Goal: Task Accomplishment & Management: Manage account settings

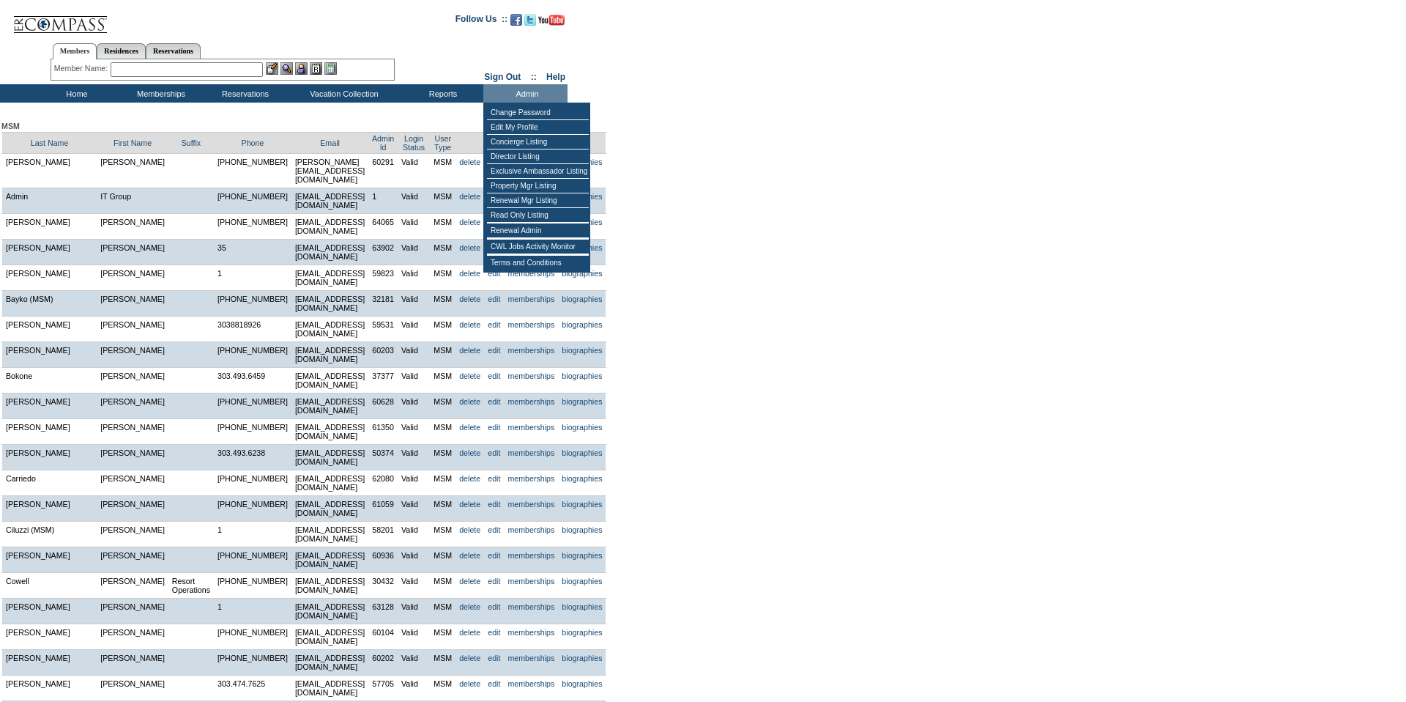
click at [533, 97] on td "Admin" at bounding box center [525, 93] width 84 height 18
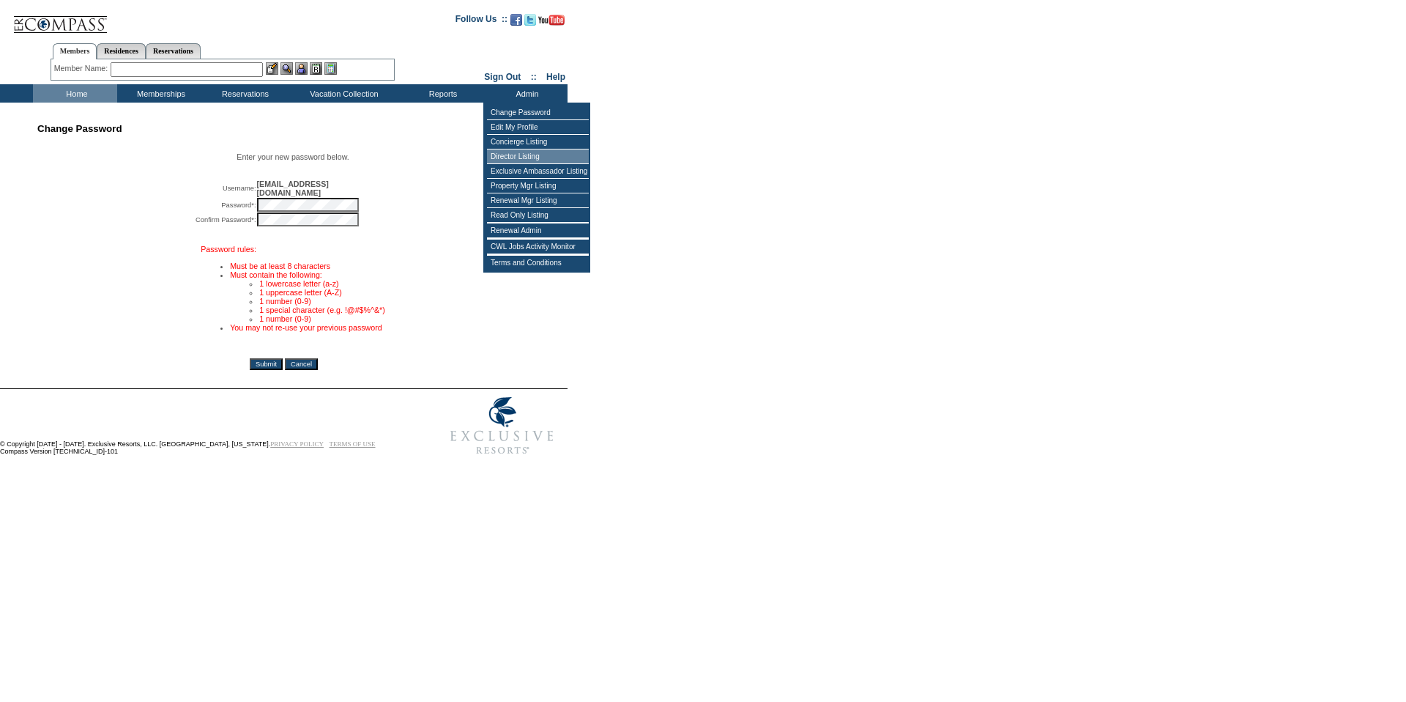
click at [528, 155] on td "Director Listing" at bounding box center [538, 156] width 102 height 15
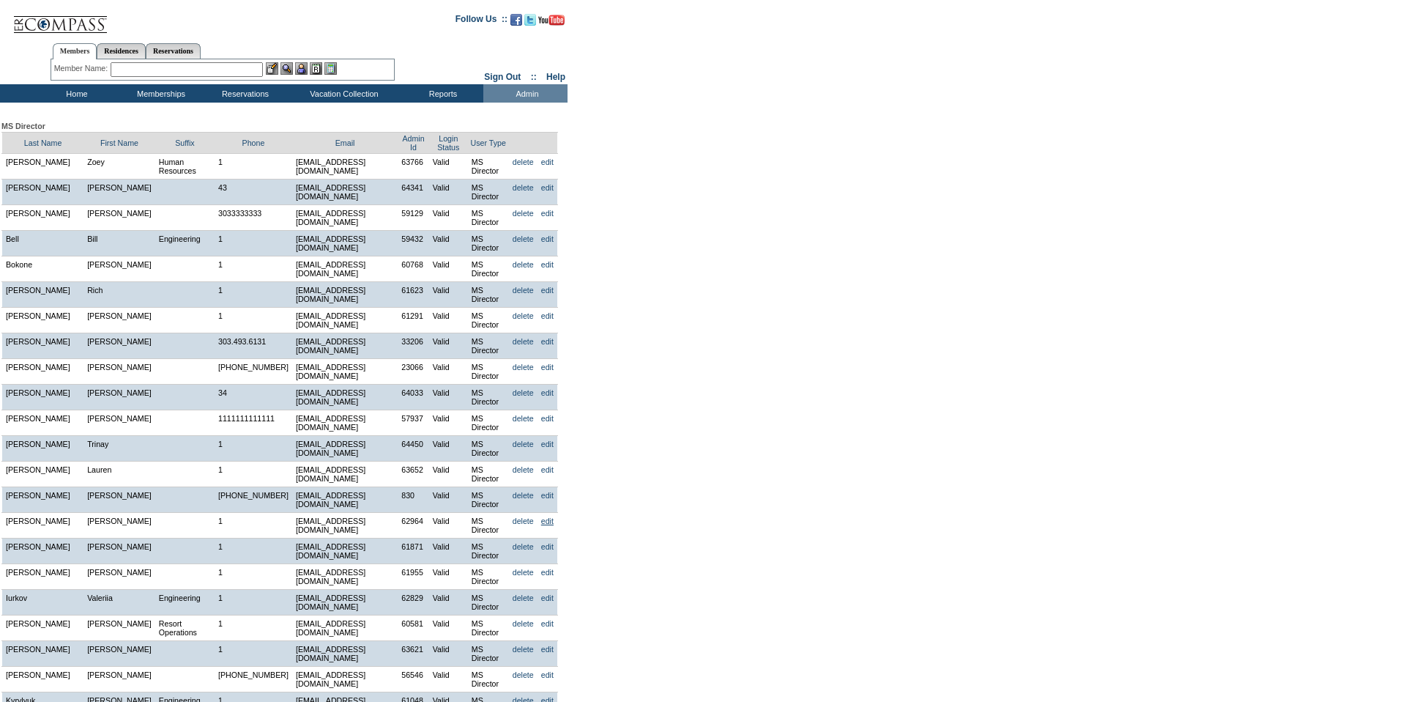
click at [546, 525] on link "edit" at bounding box center [547, 520] width 12 height 9
